Goal: Task Accomplishment & Management: Complete application form

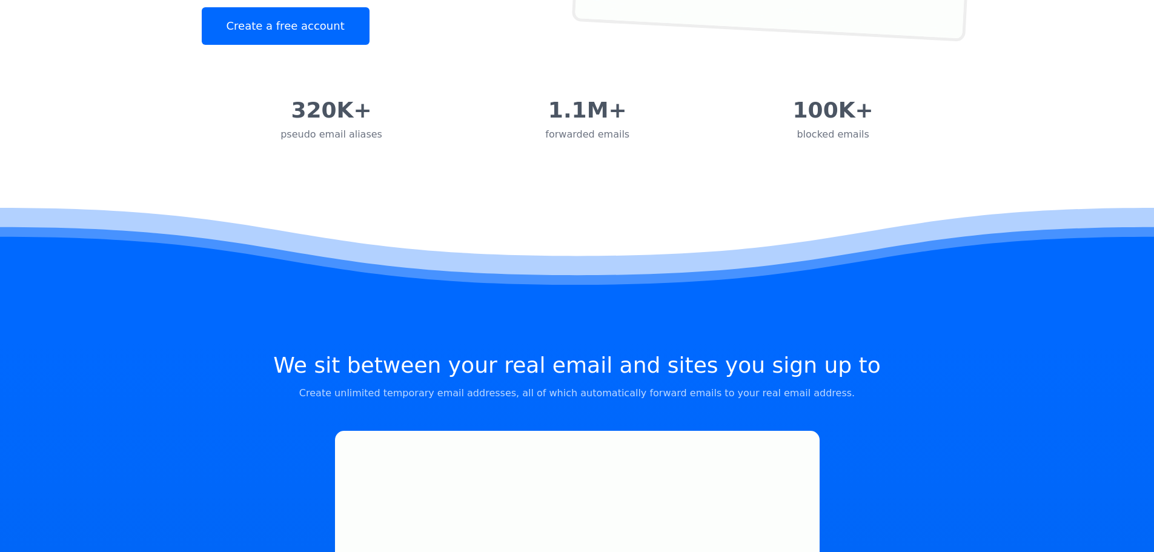
scroll to position [61, 0]
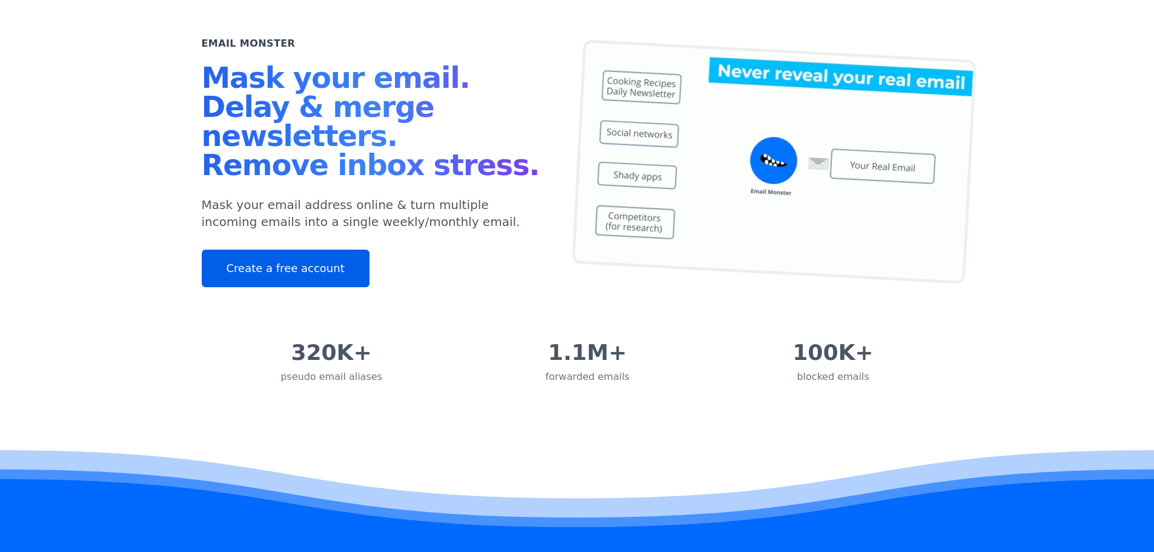
click at [263, 270] on link "Create a free account" at bounding box center [286, 268] width 168 height 38
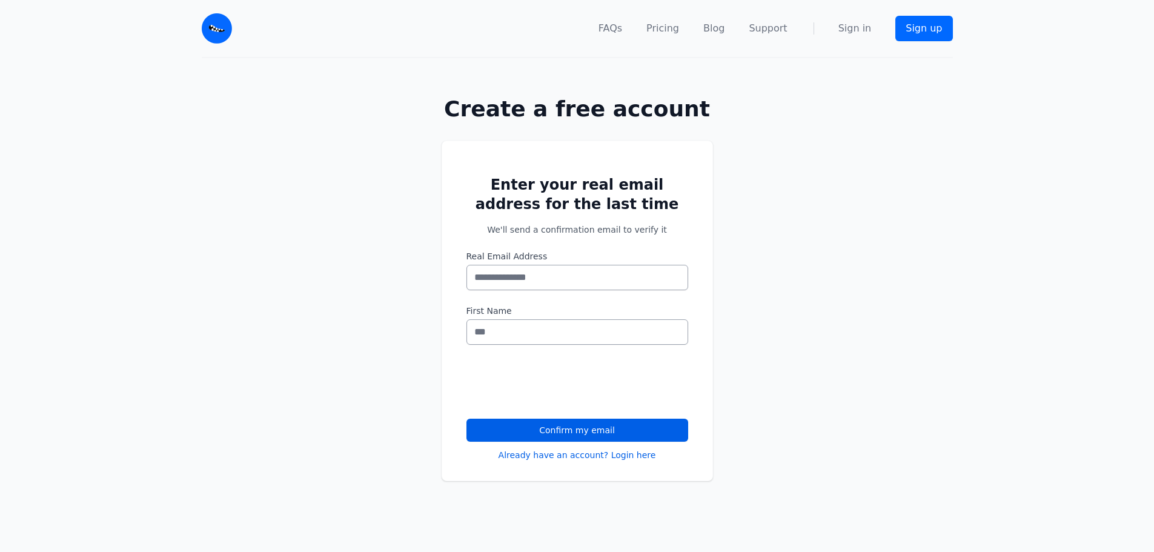
click at [515, 272] on input "Real Email Address" at bounding box center [577, 277] width 222 height 25
type input "*"
